Goal: Find specific page/section: Find specific page/section

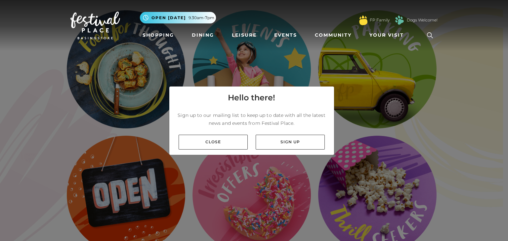
click at [241, 144] on link "Close" at bounding box center [212, 142] width 69 height 15
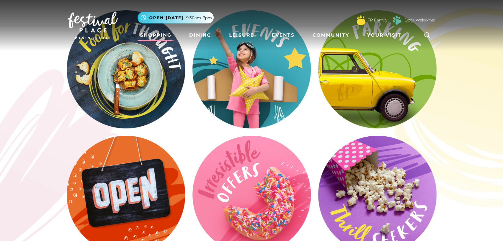
click at [165, 37] on link "Shopping" at bounding box center [155, 35] width 37 height 12
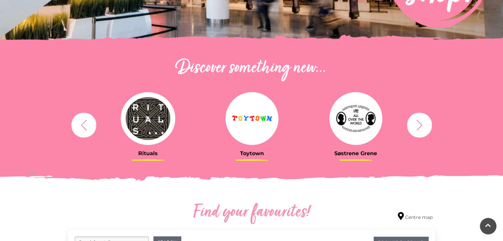
scroll to position [198, 0]
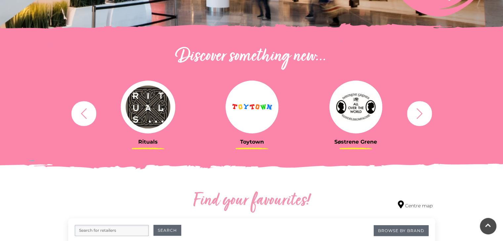
click at [416, 116] on icon "button" at bounding box center [419, 113] width 12 height 12
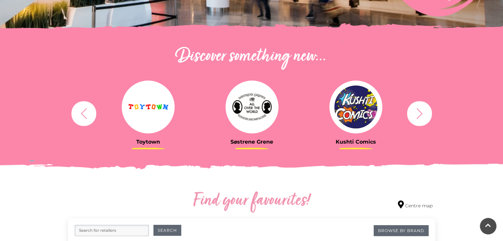
click at [416, 116] on icon "button" at bounding box center [419, 113] width 12 height 12
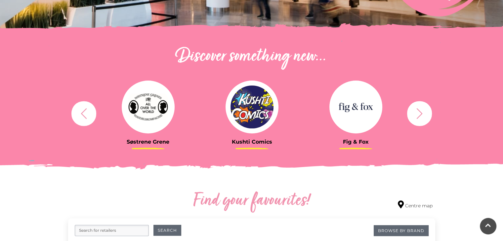
click at [416, 116] on icon "button" at bounding box center [419, 113] width 12 height 12
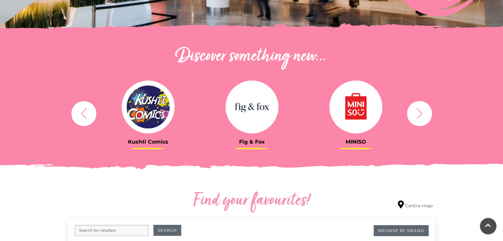
click at [416, 116] on icon "button" at bounding box center [419, 113] width 12 height 12
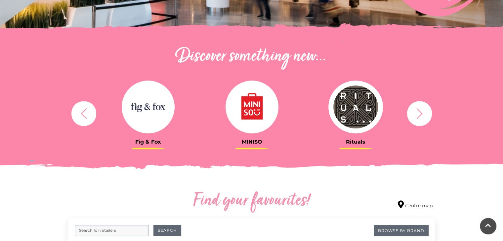
click at [416, 116] on icon "button" at bounding box center [419, 113] width 12 height 12
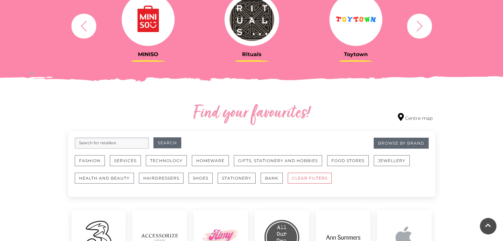
scroll to position [331, 0]
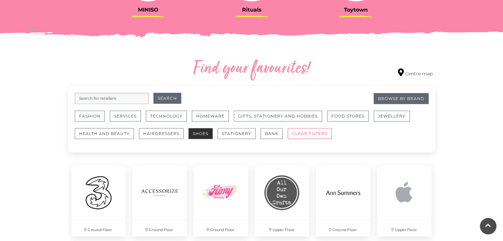
click at [200, 134] on button "Shoes" at bounding box center [200, 133] width 24 height 11
